Goal: Task Accomplishment & Management: Manage account settings

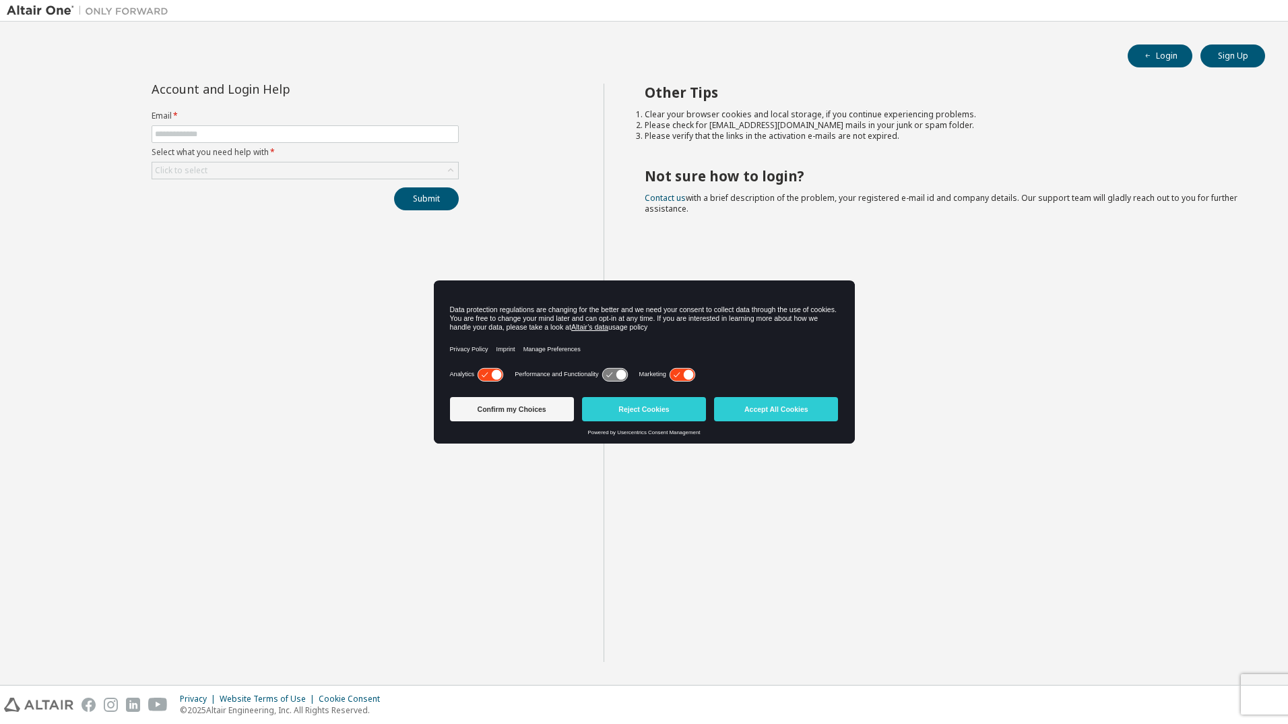
click at [912, 307] on div "Other Tips Clear your browser cookies and local storage, if you continue experi…" at bounding box center [943, 373] width 678 height 578
drag, startPoint x: 814, startPoint y: 406, endPoint x: 850, endPoint y: 412, distance: 36.3
click at [814, 406] on button "Accept All Cookies" at bounding box center [776, 409] width 124 height 24
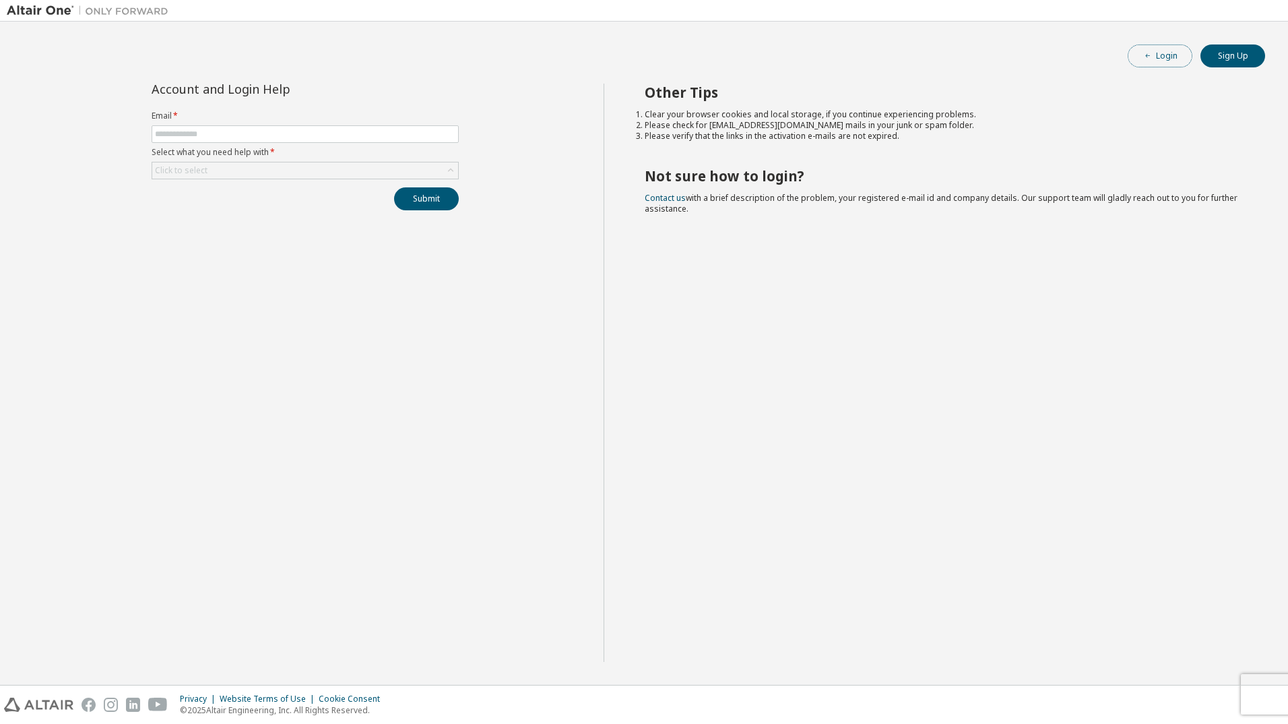
click at [1149, 49] on button "Login" at bounding box center [1160, 55] width 65 height 23
click at [381, 179] on div "Account and Login Help Email * Select what you need help with * Click to select…" at bounding box center [305, 147] width 323 height 127
click at [393, 171] on div "Click to select" at bounding box center [305, 170] width 306 height 16
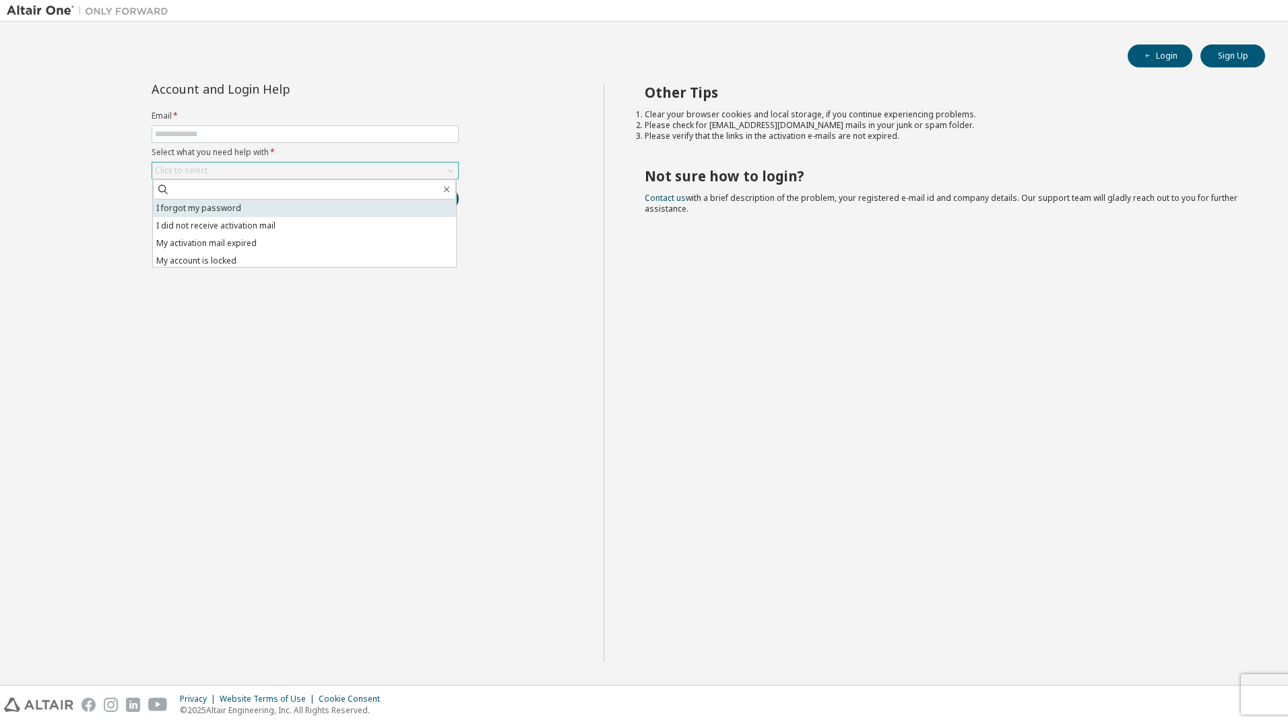
click at [294, 207] on li "I forgot my password" at bounding box center [304, 208] width 303 height 18
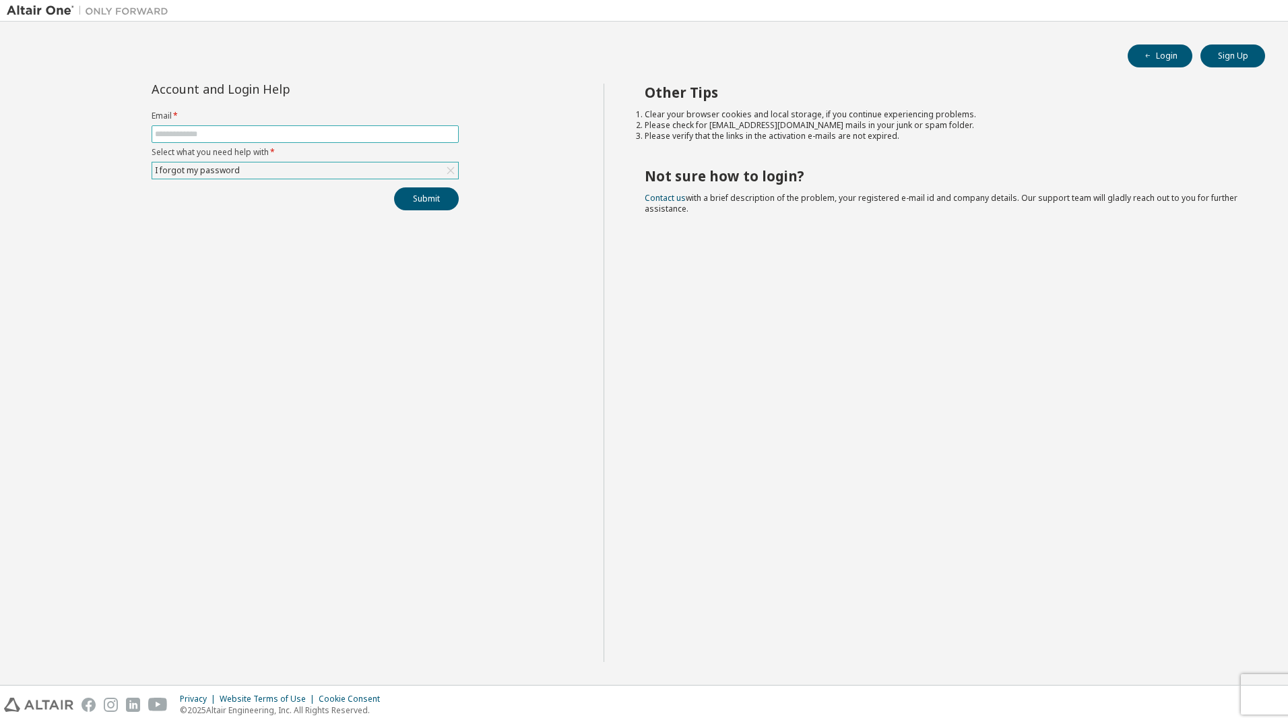
click at [255, 131] on input "text" at bounding box center [305, 134] width 301 height 11
type input "**********"
click at [433, 196] on button "Submit" at bounding box center [426, 198] width 65 height 23
click at [899, 451] on div "Other Tips Clear your browser cookies and local storage, if you continue experi…" at bounding box center [943, 373] width 678 height 578
click at [354, 168] on div "Click to select" at bounding box center [305, 170] width 306 height 16
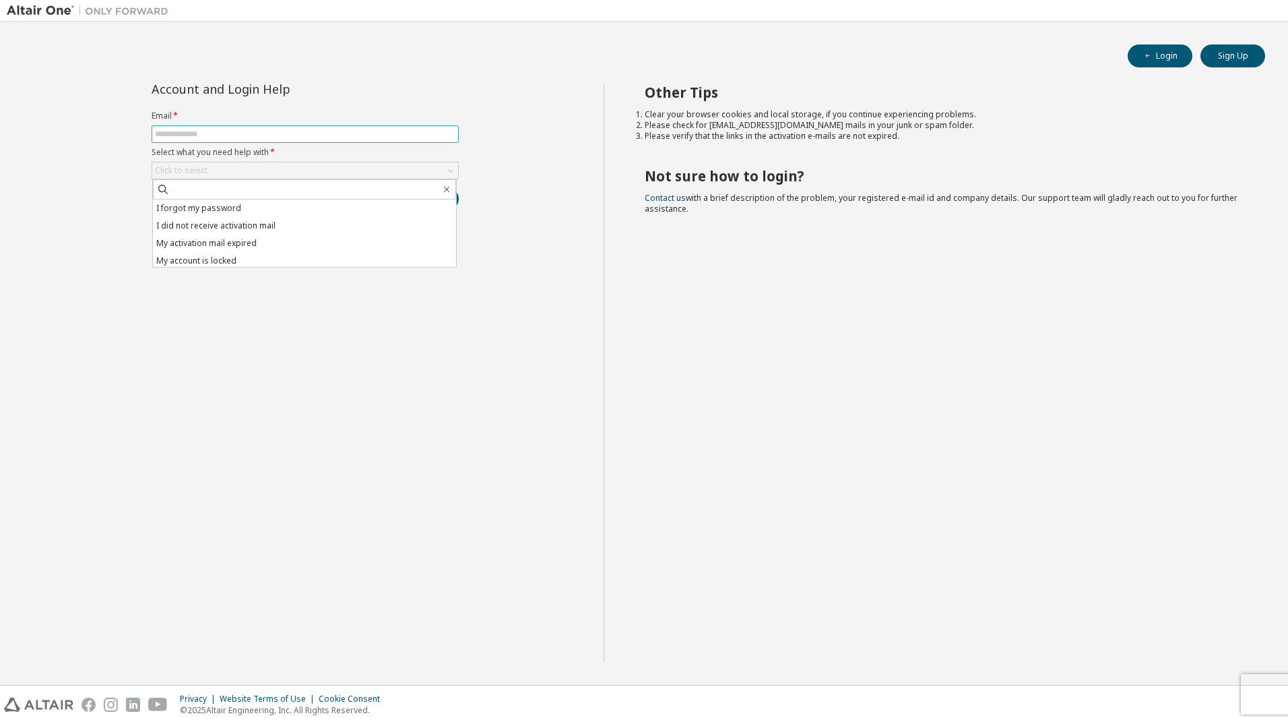
click at [315, 133] on input "text" at bounding box center [305, 134] width 301 height 11
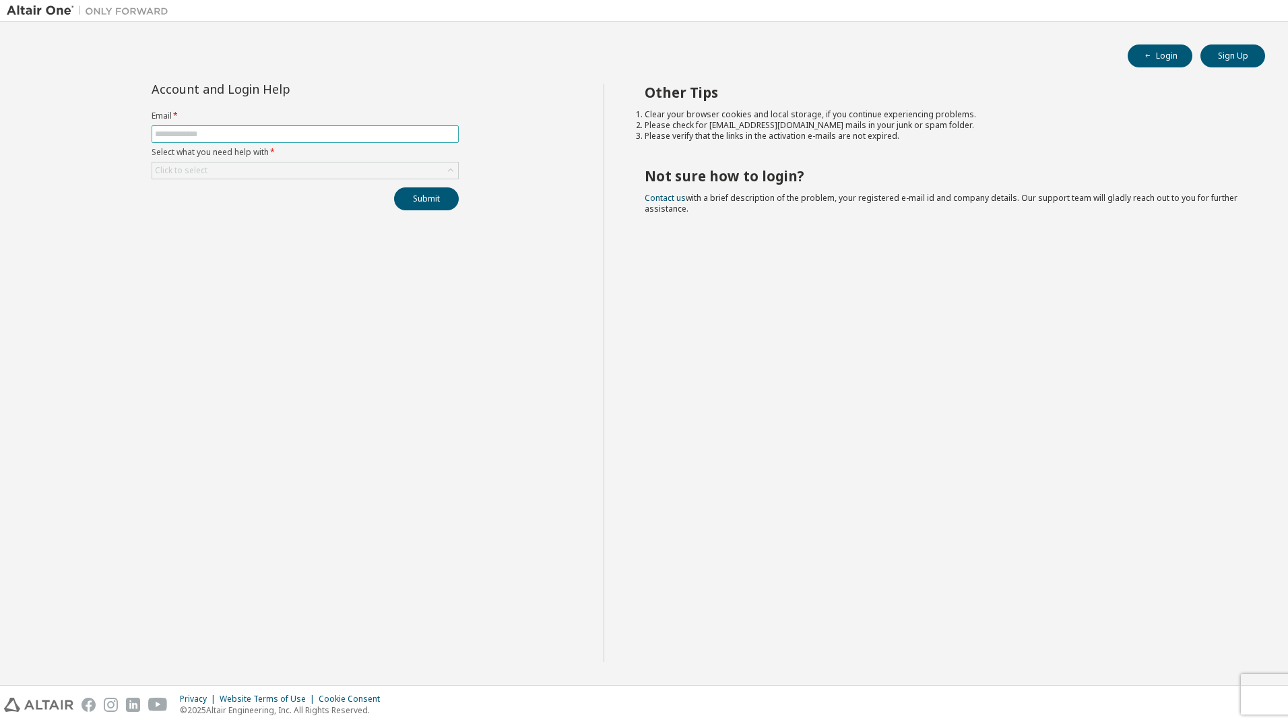
type input "**********"
click at [309, 168] on div "Click to select" at bounding box center [305, 170] width 306 height 16
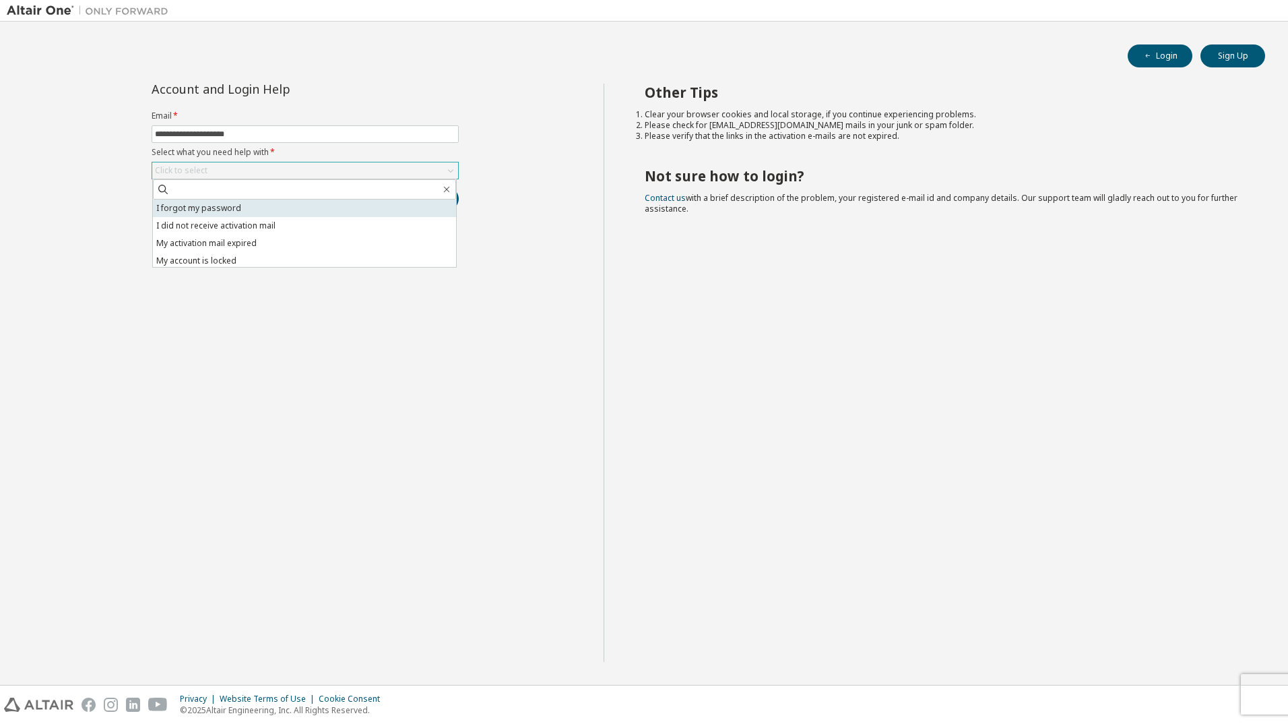
click at [284, 212] on li "I forgot my password" at bounding box center [304, 208] width 303 height 18
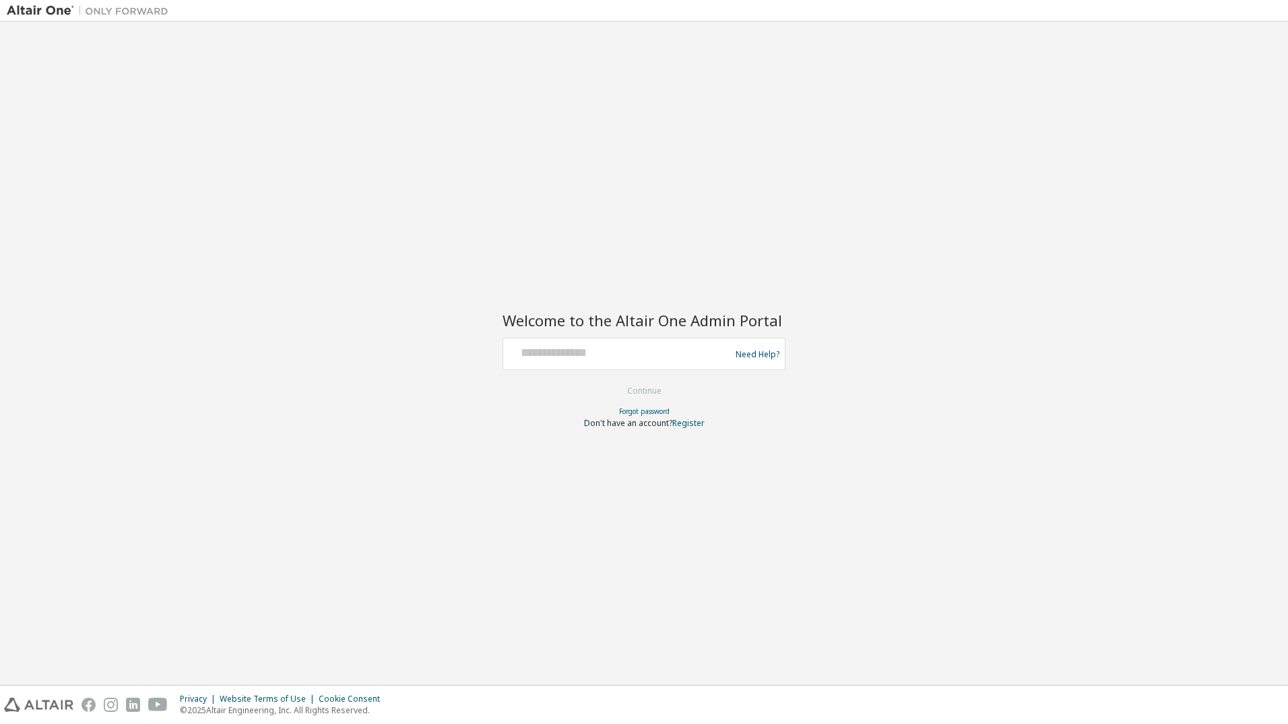
click at [617, 361] on div at bounding box center [619, 354] width 220 height 26
click at [620, 353] on input "text" at bounding box center [619, 351] width 220 height 20
type input "**********"
click at [614, 351] on input "**********" at bounding box center [619, 351] width 220 height 20
click at [633, 387] on button "Continue" at bounding box center [644, 391] width 63 height 20
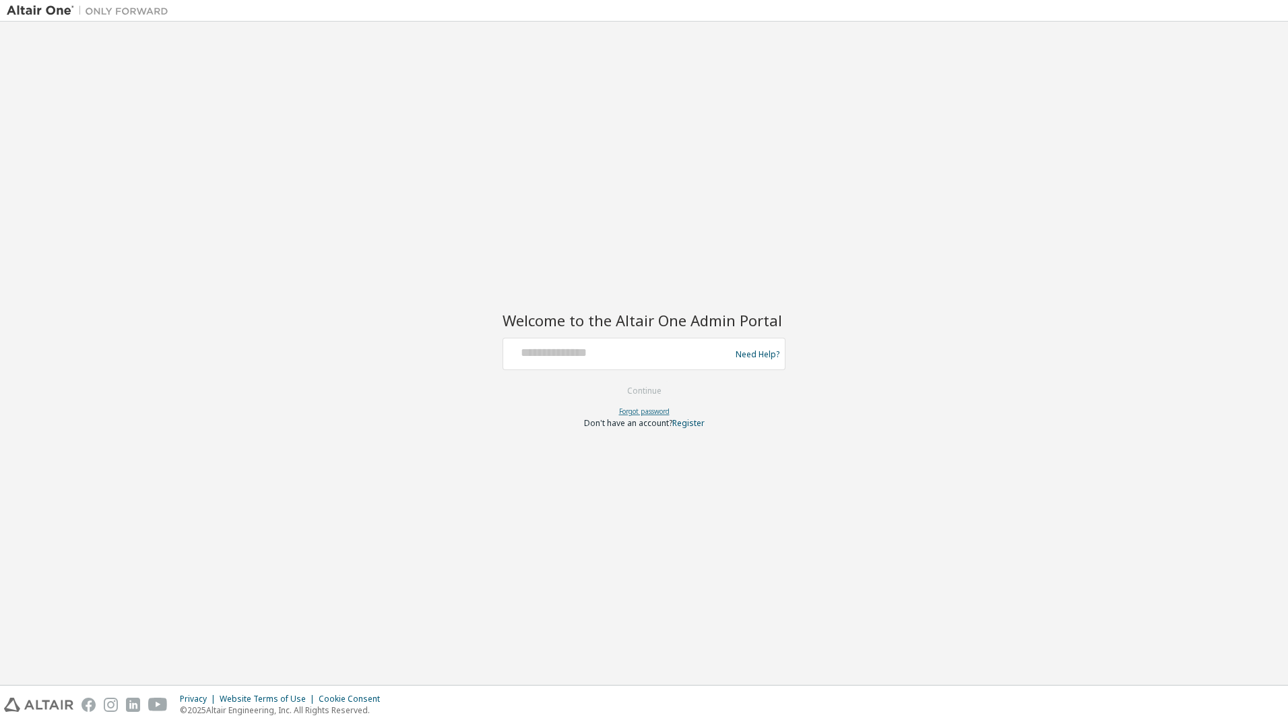
click at [637, 412] on link "Forgot password" at bounding box center [644, 410] width 51 height 9
click at [593, 364] on div at bounding box center [619, 354] width 220 height 26
click at [623, 347] on input "text" at bounding box center [619, 351] width 220 height 20
type input "**********"
click at [645, 386] on button "Continue" at bounding box center [644, 391] width 63 height 20
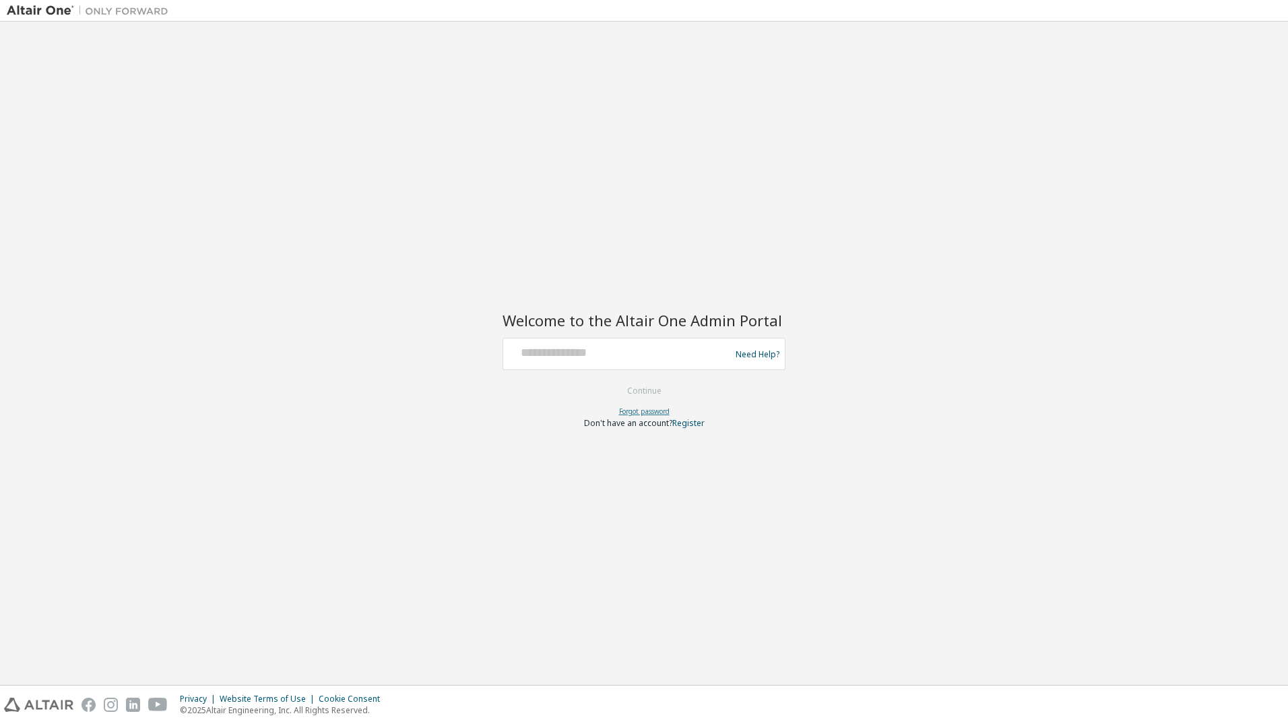
click at [643, 408] on link "Forgot password" at bounding box center [644, 410] width 51 height 9
